Goal: Navigation & Orientation: Find specific page/section

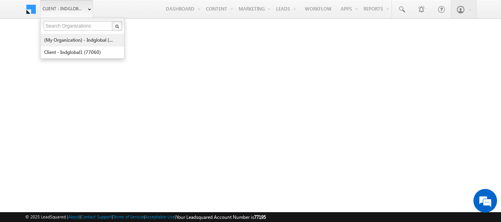
click at [79, 41] on link "(My Organization) - indglobal (48060)" at bounding box center [80, 40] width 72 height 12
